Goal: Use online tool/utility: Utilize a website feature to perform a specific function

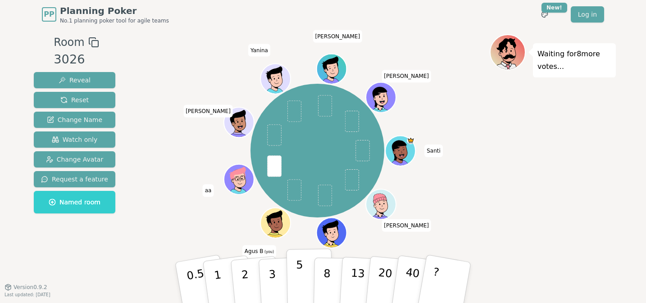
click at [302, 269] on p "5" at bounding box center [300, 283] width 8 height 49
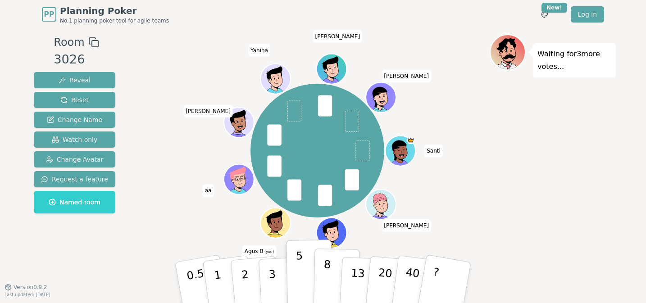
click at [334, 261] on button "8" at bounding box center [337, 283] width 46 height 69
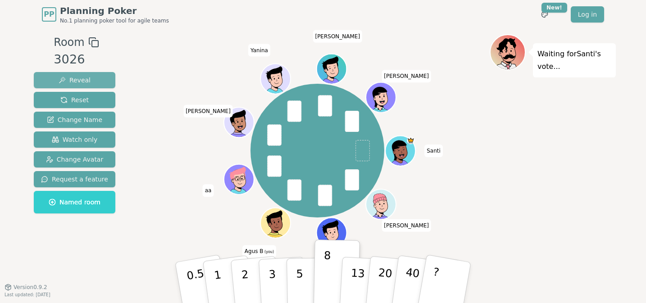
click at [54, 72] on div "Room 3026 Reveal Reset Change Name Watch only Change Avatar Request a feature N…" at bounding box center [74, 125] width 89 height 183
click at [64, 74] on button "Reveal" at bounding box center [75, 80] width 82 height 16
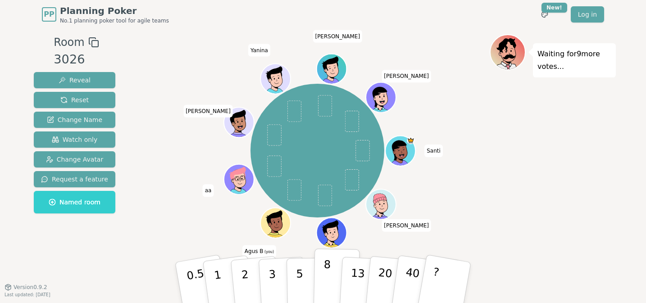
click at [325, 268] on p "8" at bounding box center [327, 282] width 8 height 49
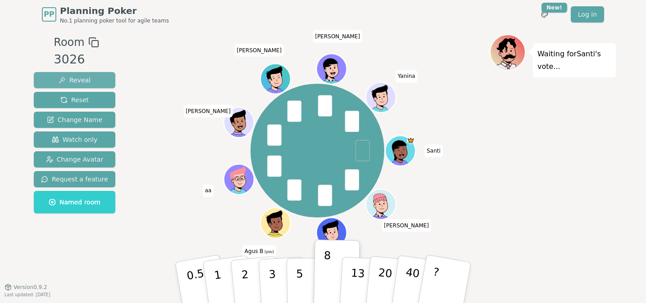
click at [74, 80] on span "Reveal" at bounding box center [75, 80] width 32 height 9
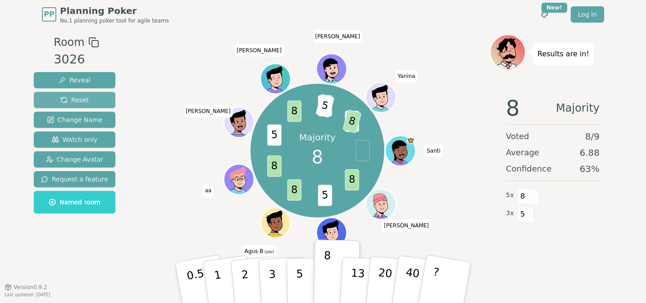
click at [80, 101] on span "Reset" at bounding box center [74, 100] width 28 height 9
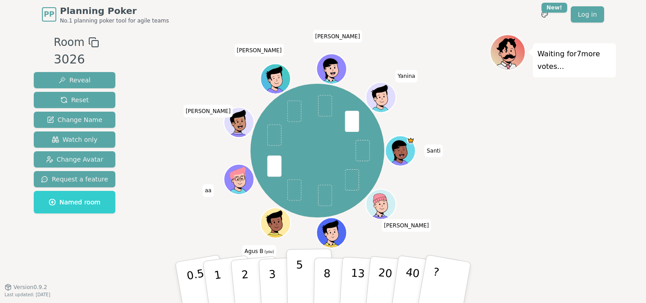
click at [293, 267] on button "5" at bounding box center [310, 283] width 46 height 69
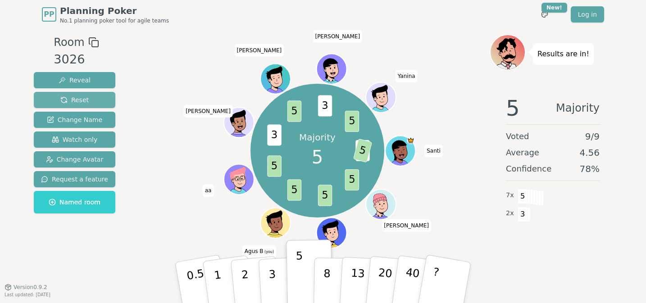
click at [66, 101] on span "Reset" at bounding box center [74, 100] width 28 height 9
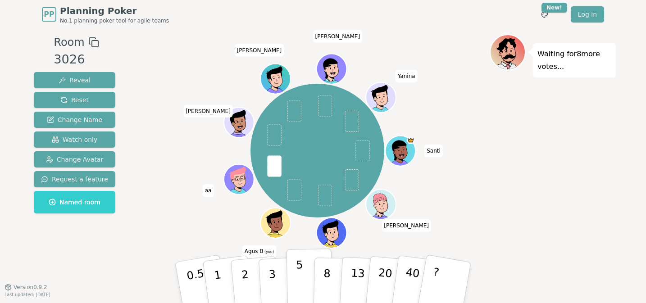
click at [303, 259] on button "5" at bounding box center [310, 283] width 46 height 69
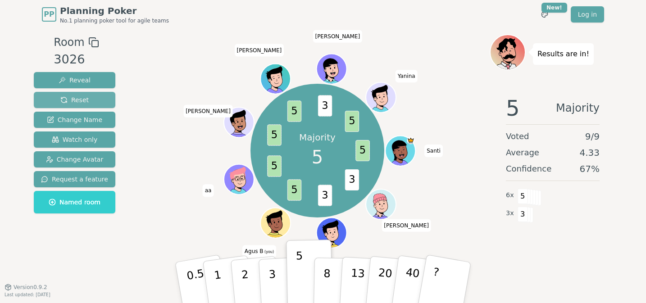
click at [70, 98] on span "Reset" at bounding box center [74, 100] width 28 height 9
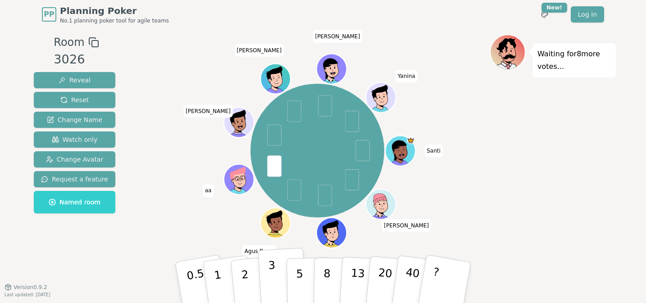
click at [275, 267] on button "3" at bounding box center [282, 283] width 49 height 70
click at [271, 265] on p "3" at bounding box center [273, 283] width 10 height 49
